Goal: Task Accomplishment & Management: Use online tool/utility

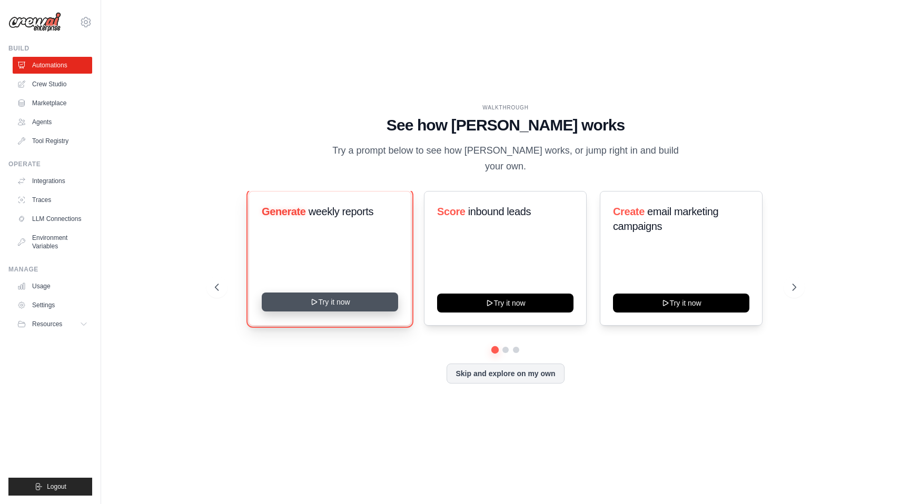
click at [354, 293] on button "Try it now" at bounding box center [330, 302] width 136 height 19
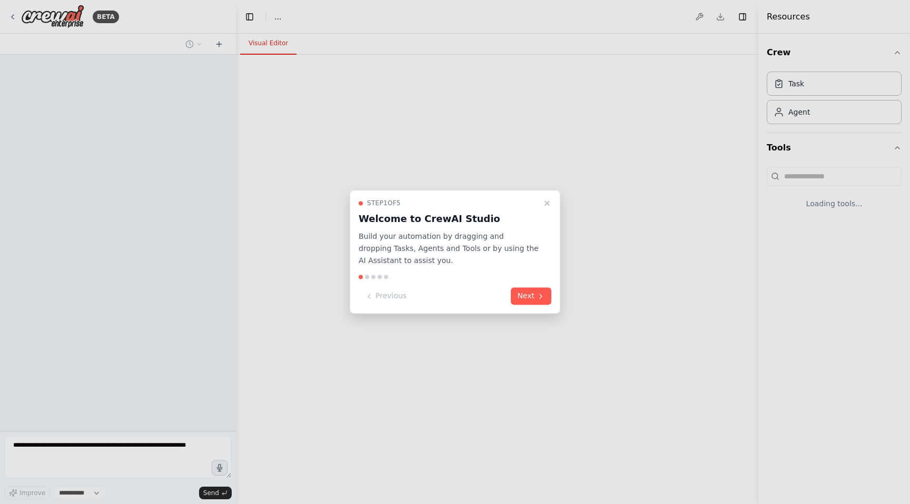
select select "****"
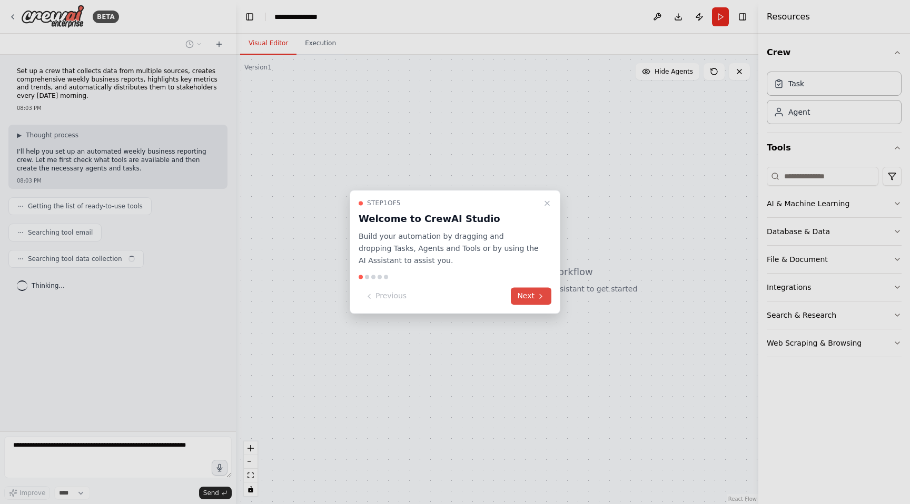
click at [530, 298] on button "Next" at bounding box center [531, 296] width 41 height 17
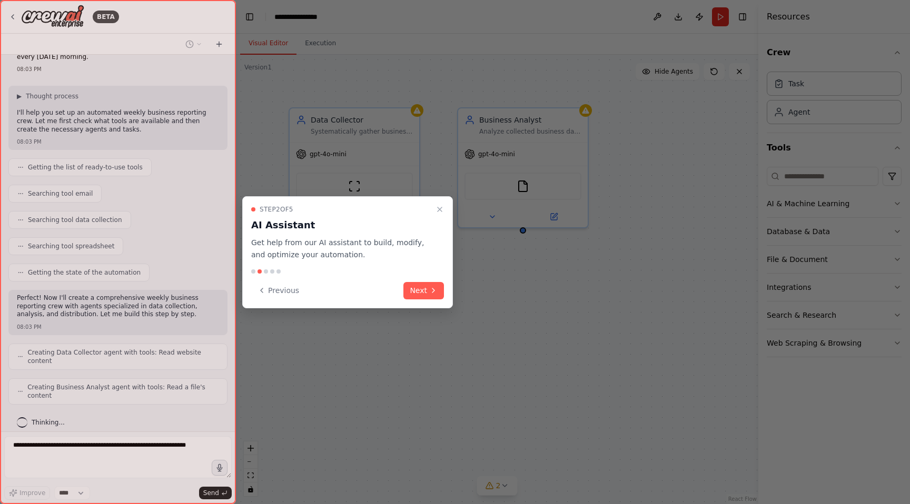
scroll to position [65, 0]
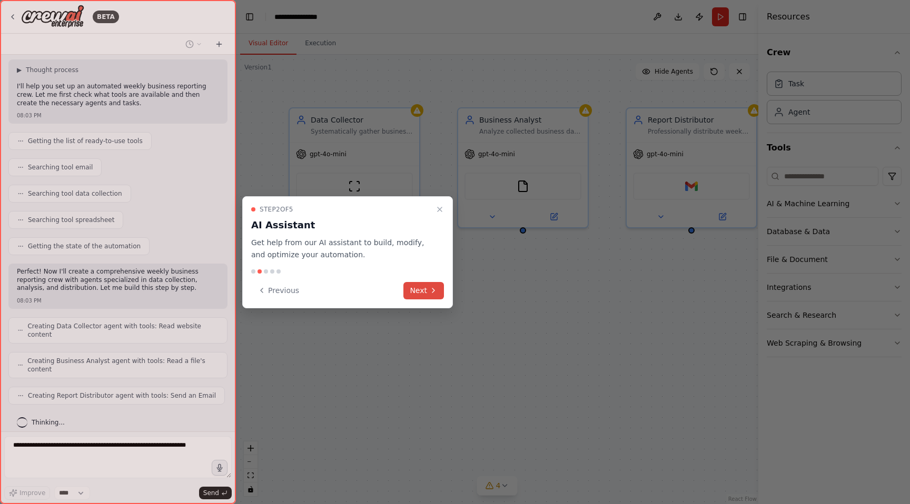
click at [432, 288] on icon at bounding box center [433, 290] width 8 height 8
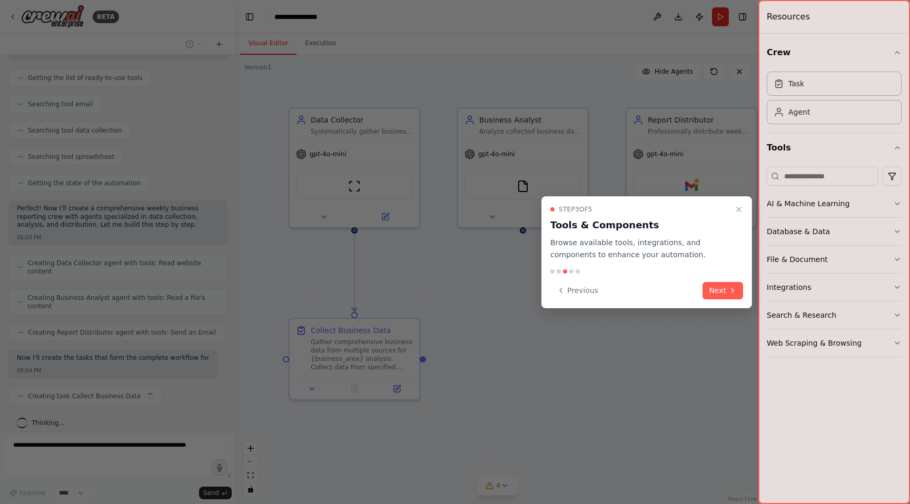
scroll to position [137, 0]
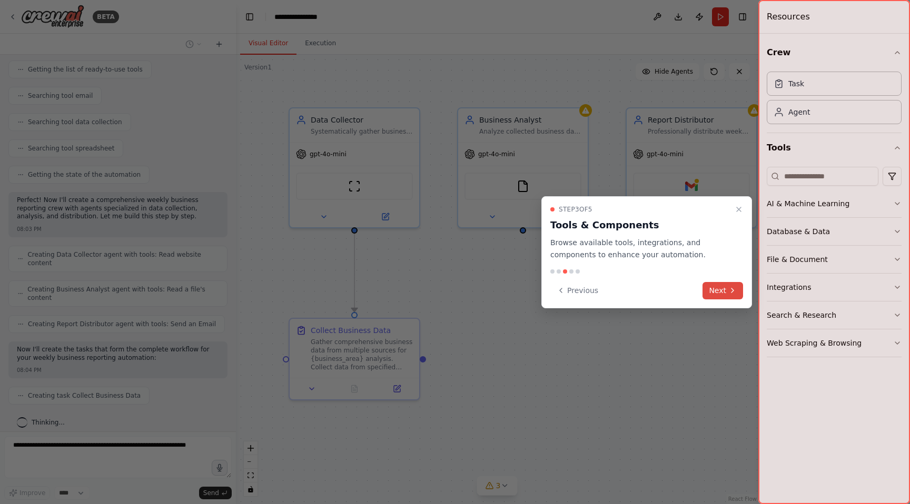
click at [716, 284] on button "Next" at bounding box center [722, 290] width 41 height 17
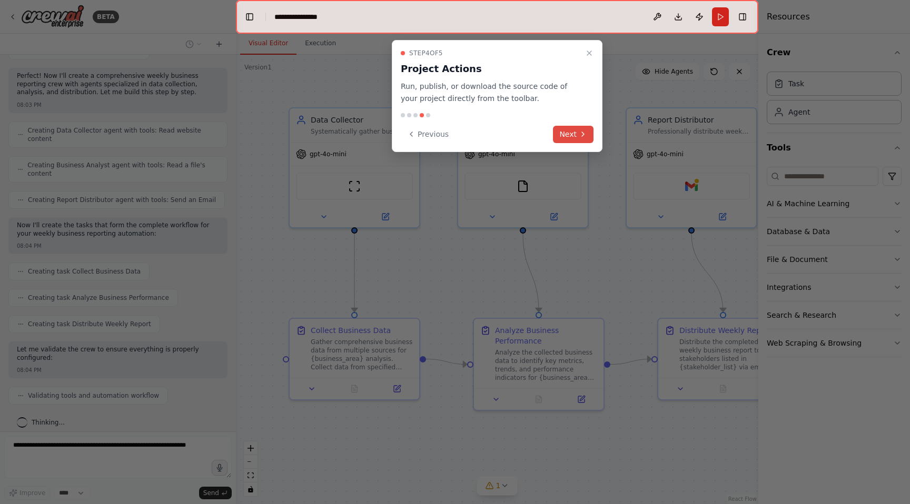
scroll to position [325, 0]
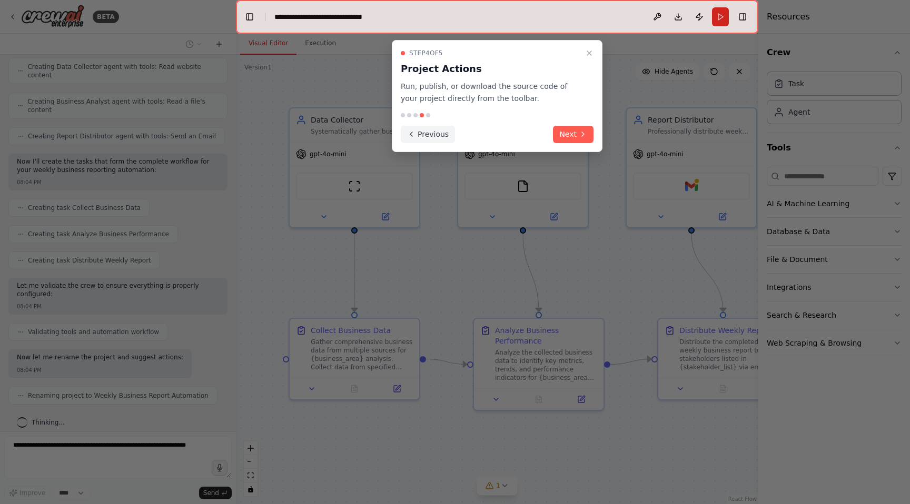
click at [436, 132] on button "Previous" at bounding box center [428, 134] width 54 height 17
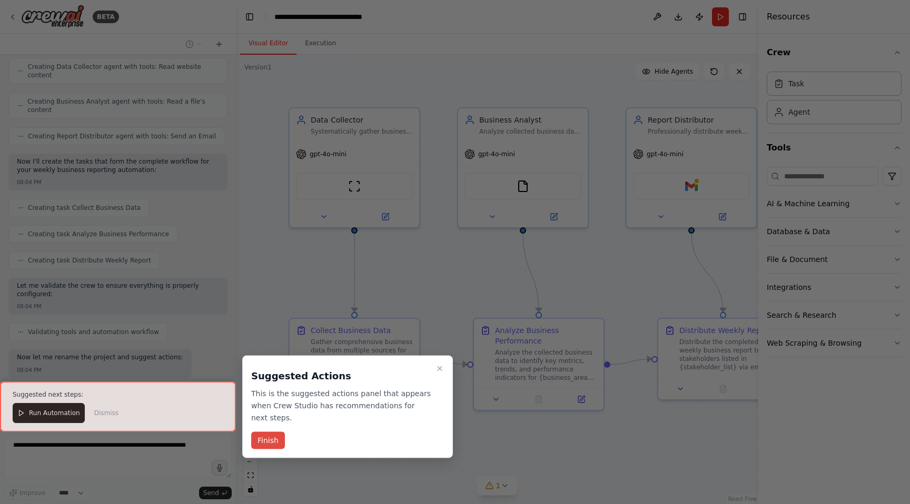
click at [275, 436] on button "Finish" at bounding box center [268, 440] width 34 height 17
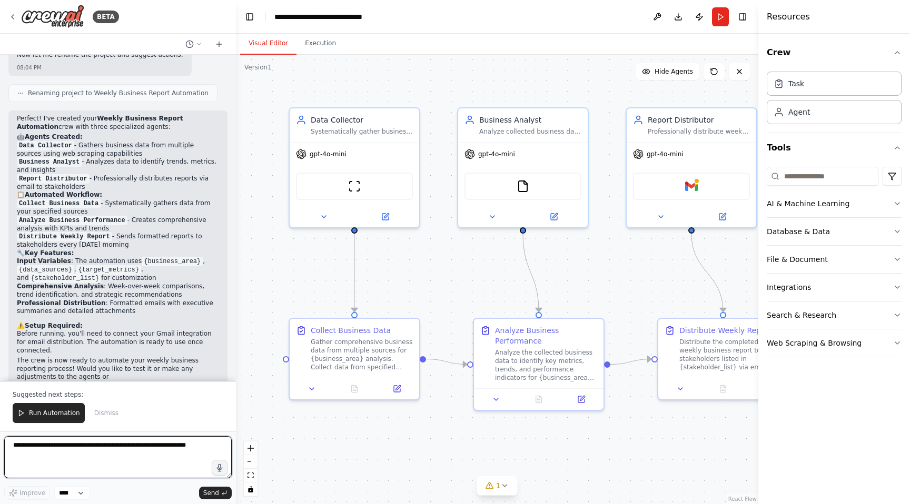
scroll to position [636, 0]
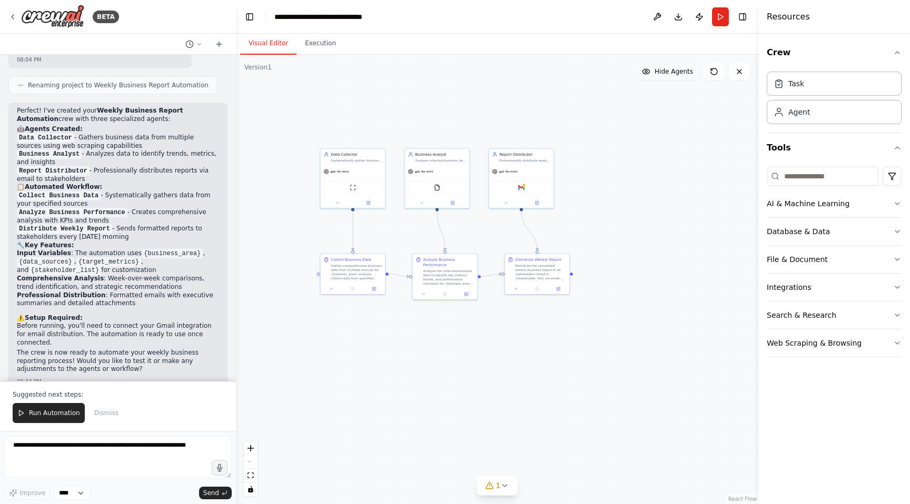
click at [659, 75] on span "Hide Agents" at bounding box center [674, 71] width 38 height 8
click at [656, 75] on span "Show Agents" at bounding box center [672, 71] width 41 height 8
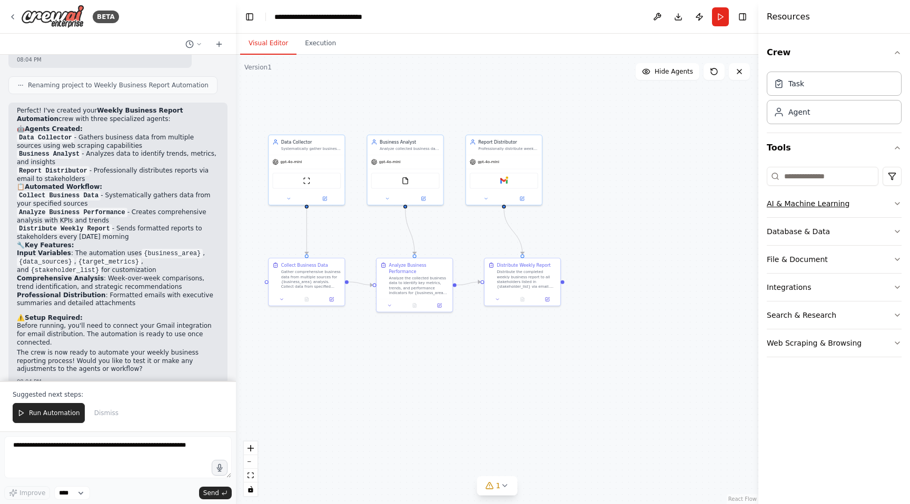
click at [899, 203] on icon "button" at bounding box center [897, 204] width 8 height 8
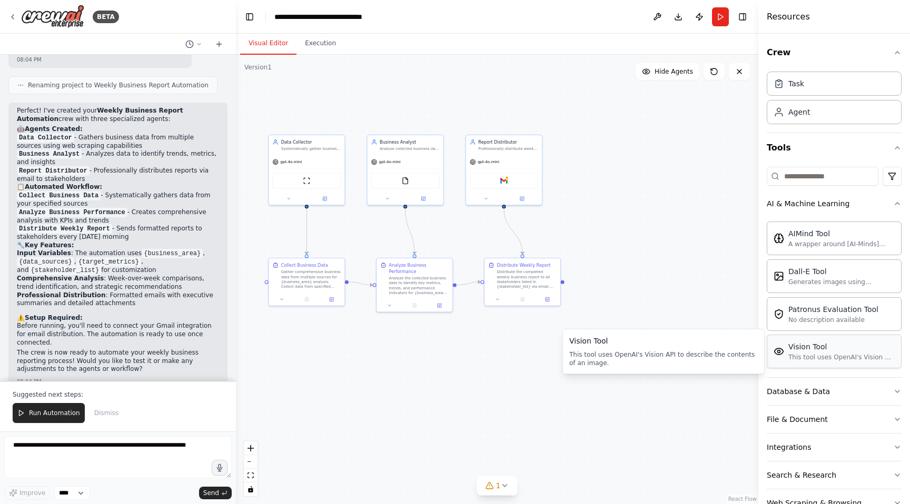
click at [820, 357] on div "This tool uses OpenAI's Vision API to describe the contents of an image." at bounding box center [841, 357] width 106 height 8
drag, startPoint x: 412, startPoint y: 181, endPoint x: 411, endPoint y: 175, distance: 5.9
click at [411, 175] on img at bounding box center [411, 173] width 7 height 7
drag, startPoint x: 413, startPoint y: 173, endPoint x: 414, endPoint y: 184, distance: 11.1
click at [414, 184] on img at bounding box center [411, 185] width 7 height 7
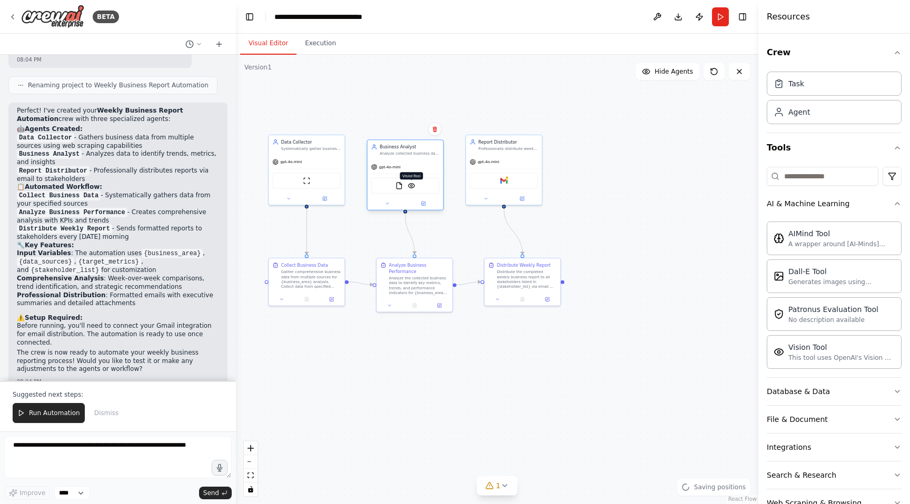
click at [411, 183] on img at bounding box center [411, 185] width 7 height 7
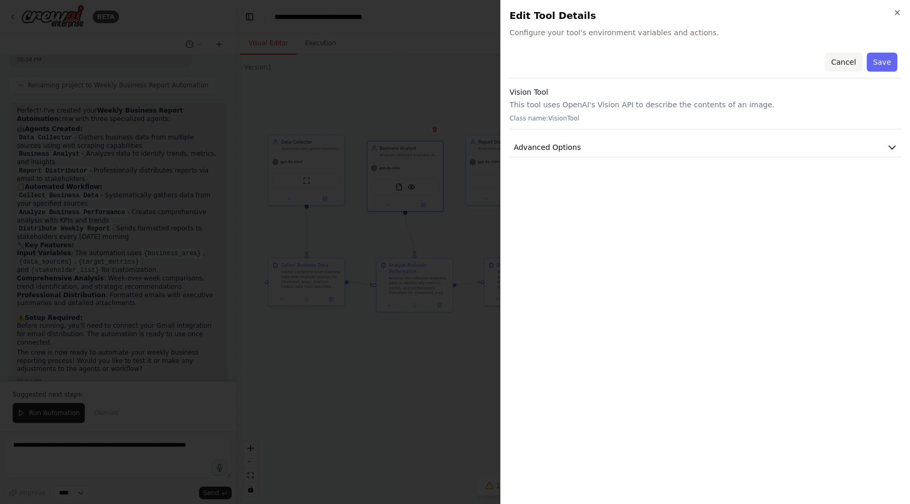
click at [844, 60] on button "Cancel" at bounding box center [843, 62] width 37 height 19
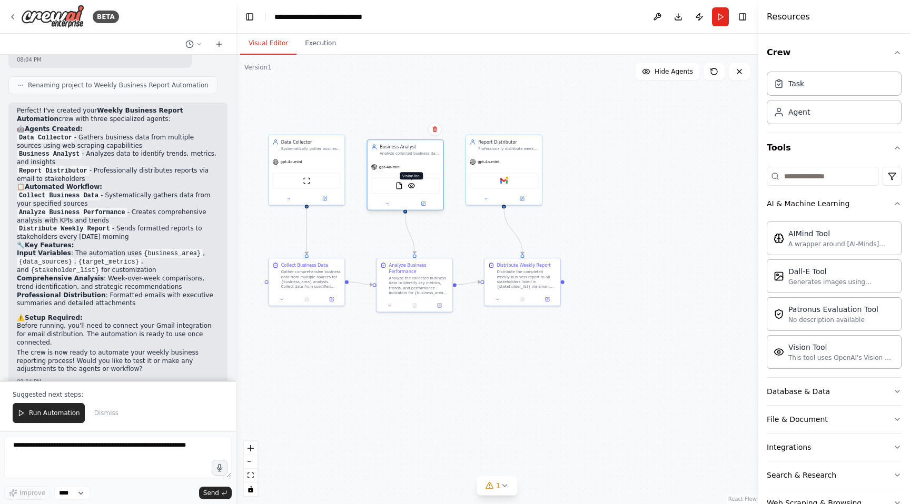
click at [413, 188] on img at bounding box center [411, 185] width 7 height 7
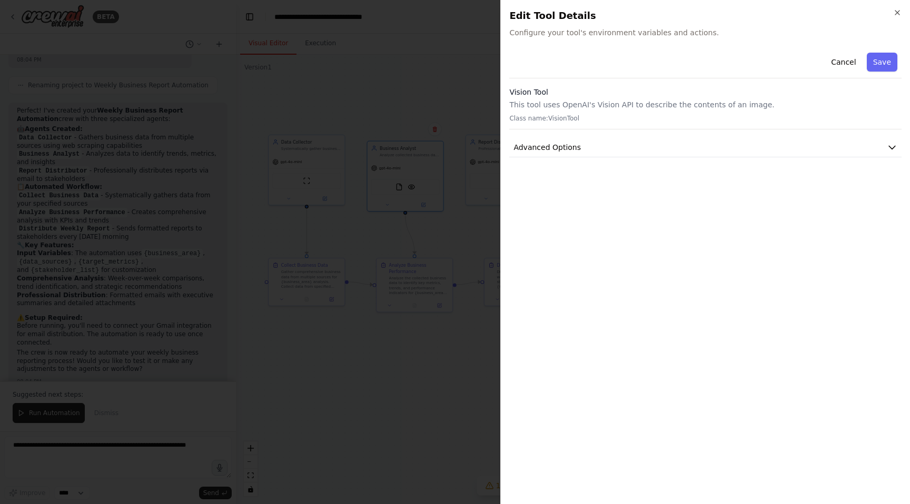
click at [880, 112] on div "Vision Tool This tool uses OpenAI's Vision API to describe the contents of an i…" at bounding box center [705, 108] width 392 height 43
click at [901, 148] on button "Advanced Options" at bounding box center [705, 147] width 392 height 19
click at [896, 11] on icon "button" at bounding box center [897, 13] width 4 height 4
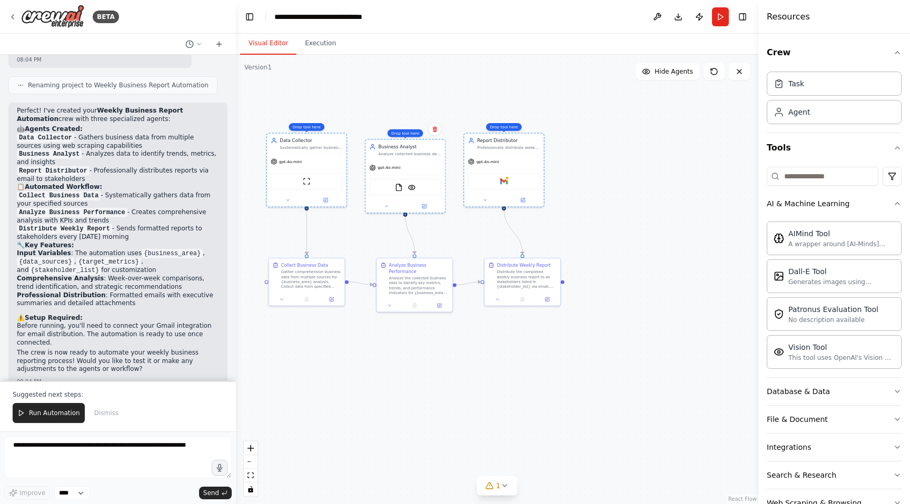
click at [655, 274] on div ".deletable-edge-delete-btn { width: 20px; height: 20px; border: 0px solid #ffff…" at bounding box center [497, 280] width 522 height 450
click at [320, 181] on div "ScrapeWebsiteTool" at bounding box center [306, 179] width 68 height 16
click at [312, 180] on div "ScrapeWebsiteTool" at bounding box center [306, 179] width 68 height 16
click at [843, 116] on div "Agent" at bounding box center [834, 112] width 135 height 24
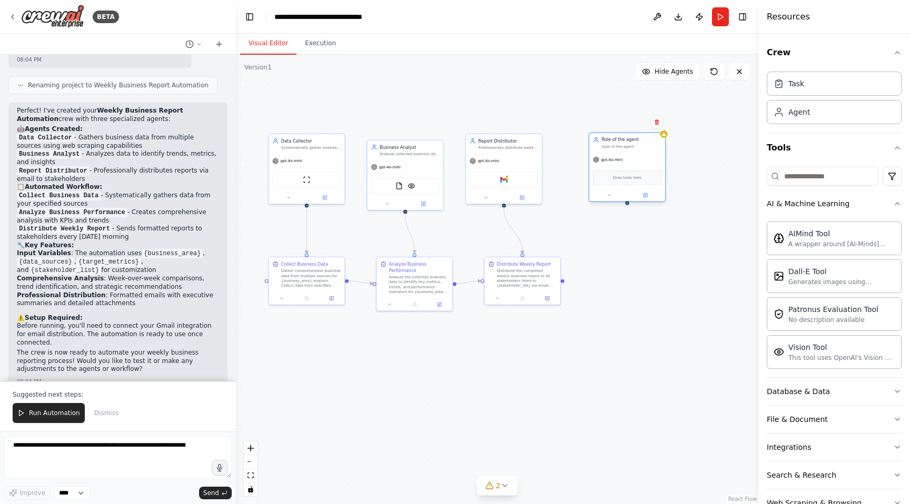
drag, startPoint x: 735, startPoint y: 148, endPoint x: 617, endPoint y: 149, distance: 117.4
click at [617, 150] on div "Role of the agent Goal of the agent" at bounding box center [627, 142] width 76 height 19
click at [627, 141] on div "Role of the agent" at bounding box center [626, 140] width 60 height 6
click at [798, 420] on div "File & Document" at bounding box center [797, 419] width 61 height 11
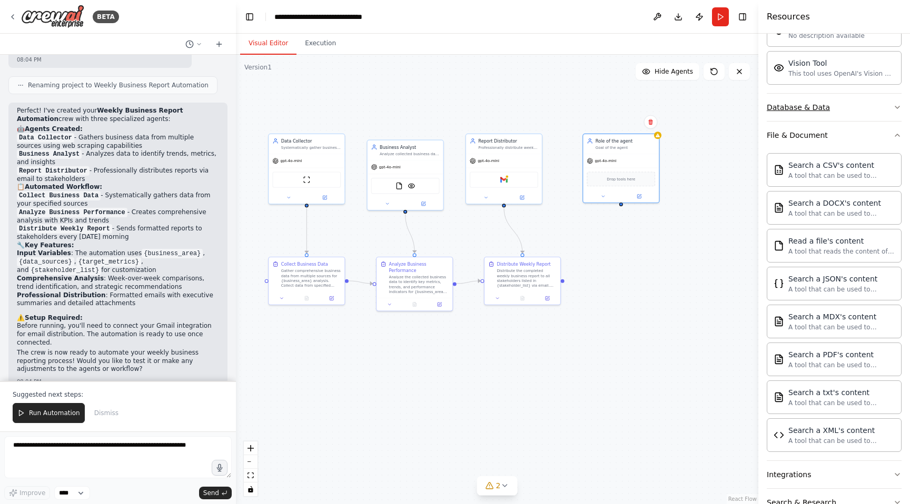
scroll to position [342, 0]
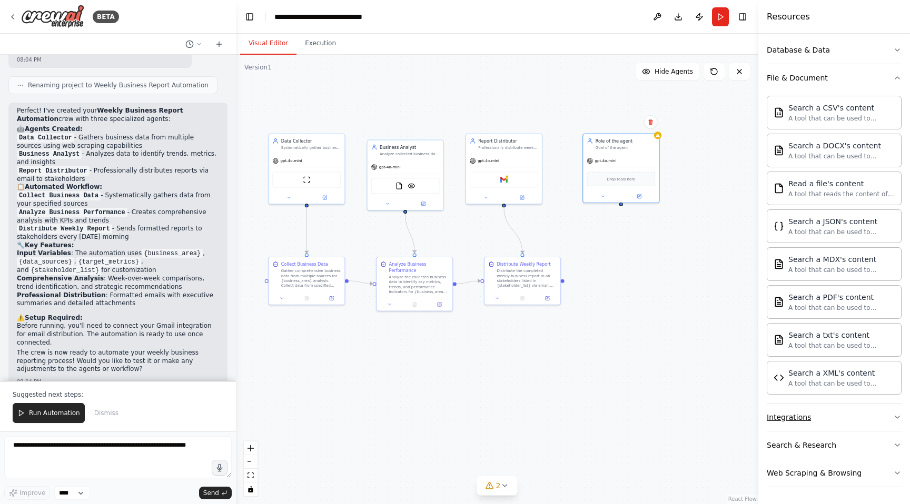
click at [852, 419] on button "Integrations" at bounding box center [834, 417] width 135 height 27
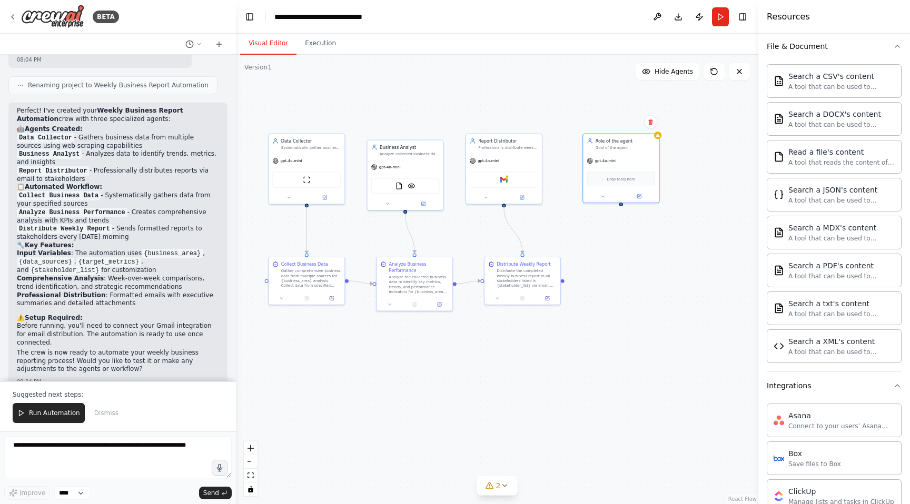
scroll to position [361, 0]
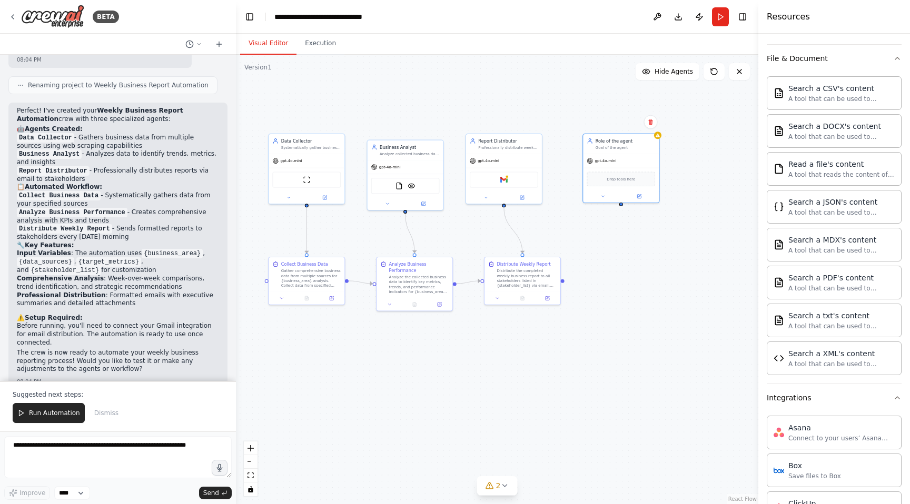
drag, startPoint x: 847, startPoint y: 373, endPoint x: 675, endPoint y: 0, distance: 411.2
